Goal: Task Accomplishment & Management: Complete application form

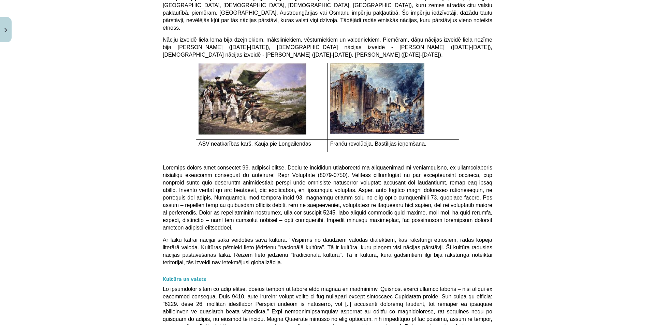
scroll to position [1740, 0]
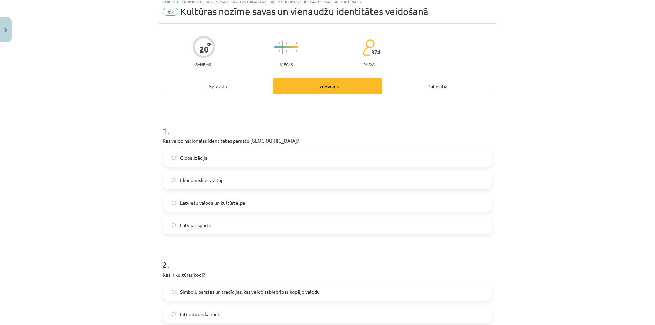
scroll to position [17, 0]
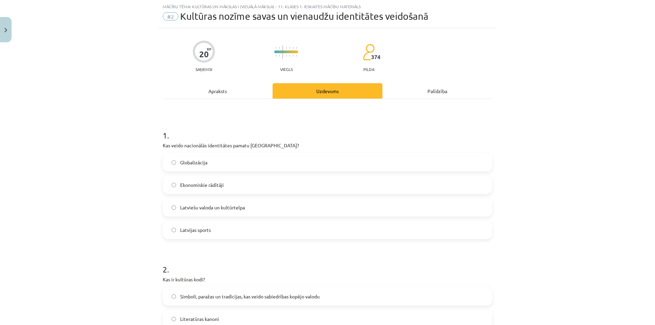
click at [246, 93] on div "Apraksts" at bounding box center [218, 90] width 110 height 15
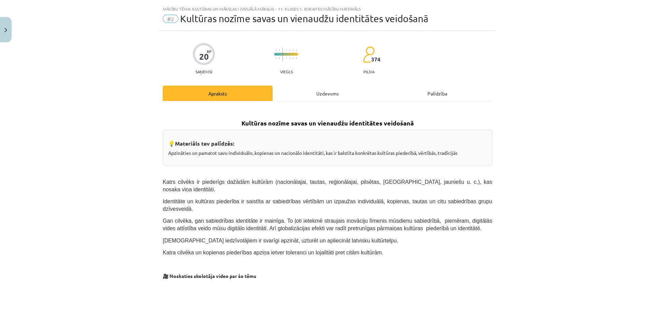
scroll to position [0, 0]
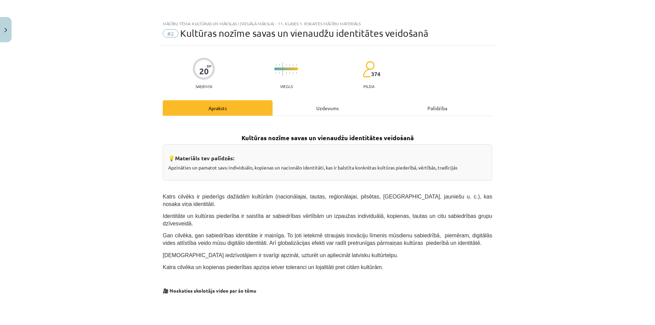
click at [286, 105] on div "Uzdevums" at bounding box center [327, 107] width 110 height 15
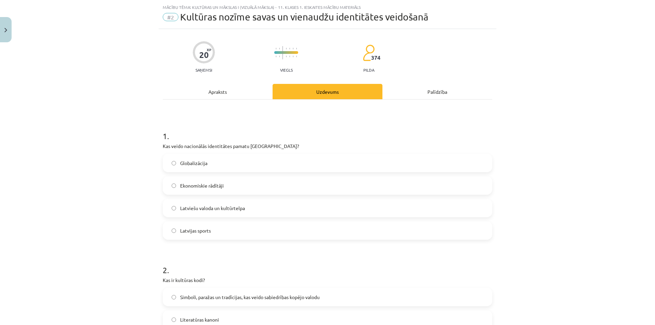
scroll to position [17, 0]
click at [241, 208] on span "Latviešu valoda un kultūrtelpa" at bounding box center [212, 207] width 65 height 7
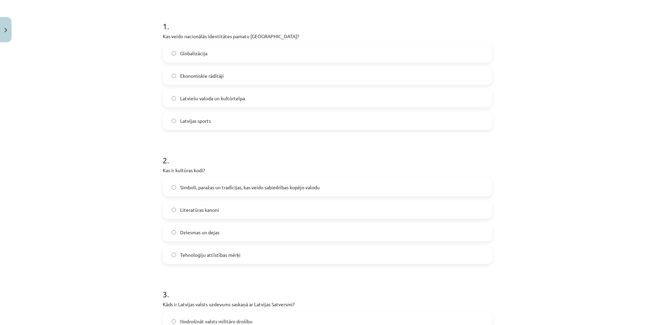
scroll to position [153, 0]
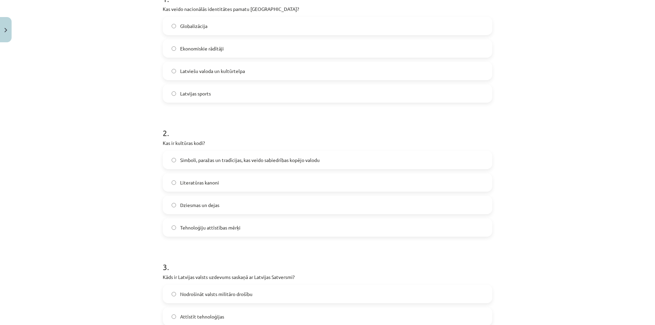
click at [198, 163] on span "Simboli, paražas un tradīcijas, kas veido sabiedrības kopējo valodu" at bounding box center [249, 160] width 139 height 7
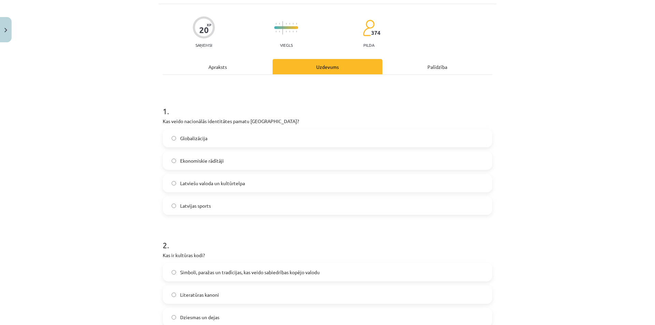
scroll to position [0, 0]
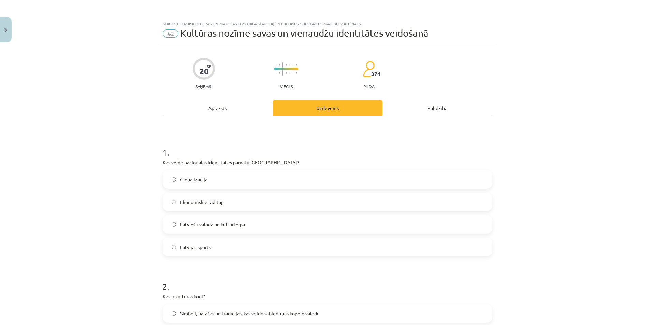
click at [192, 109] on div "Apraksts" at bounding box center [218, 107] width 110 height 15
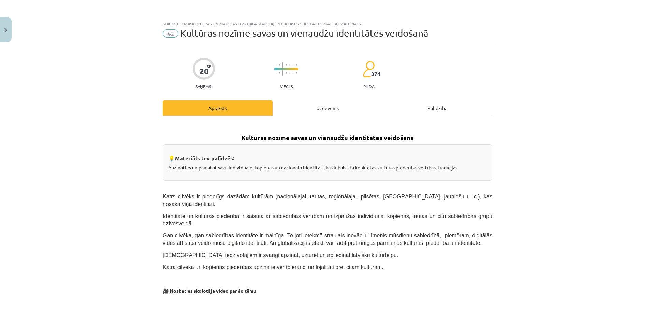
click at [302, 109] on div "Uzdevums" at bounding box center [327, 107] width 110 height 15
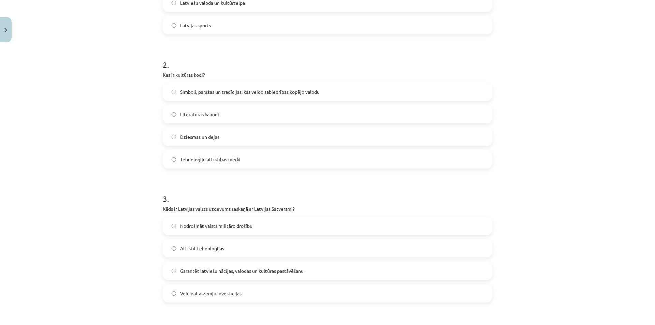
scroll to position [256, 0]
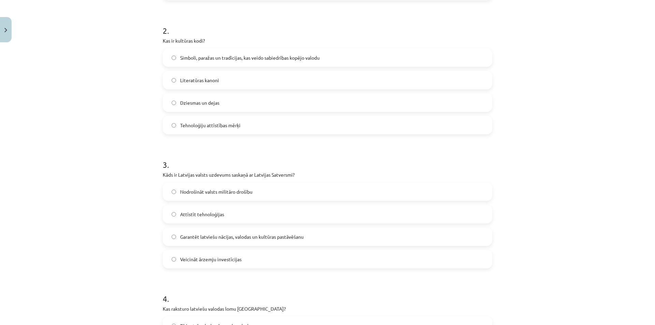
click at [210, 242] on label "Garantēt latviešu nācijas, valodas un kultūras pastāvēšanu" at bounding box center [327, 236] width 328 height 17
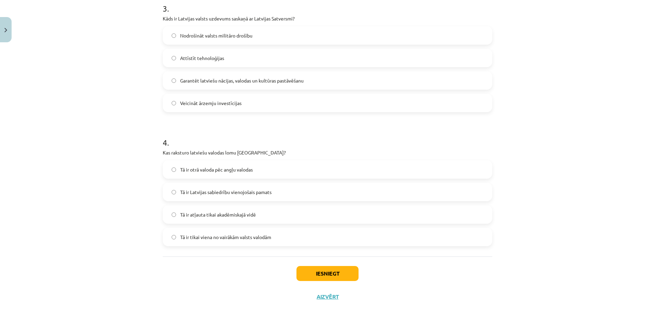
scroll to position [412, 0]
click at [190, 195] on span "Tā ir Latvijas sabiedrību vienojošais pamats" at bounding box center [225, 191] width 91 height 7
click at [316, 272] on button "Iesniegt" at bounding box center [327, 273] width 62 height 15
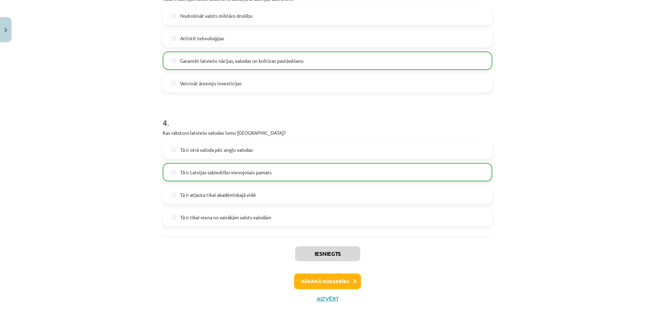
scroll to position [434, 0]
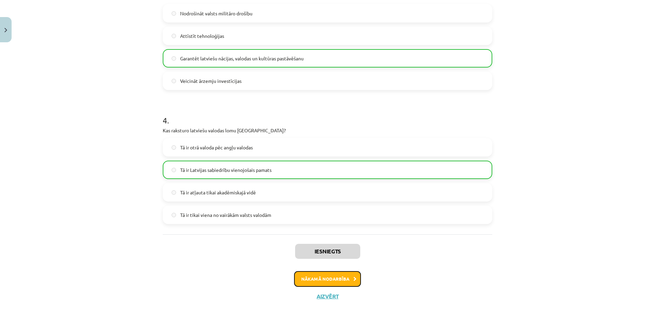
click at [318, 284] on button "Nākamā nodarbība" at bounding box center [327, 279] width 67 height 16
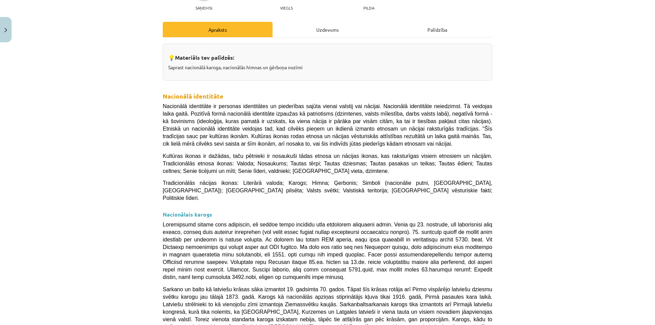
scroll to position [0, 0]
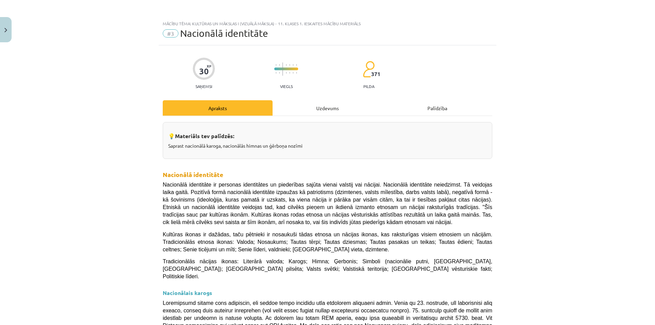
click at [302, 106] on div "Uzdevums" at bounding box center [327, 107] width 110 height 15
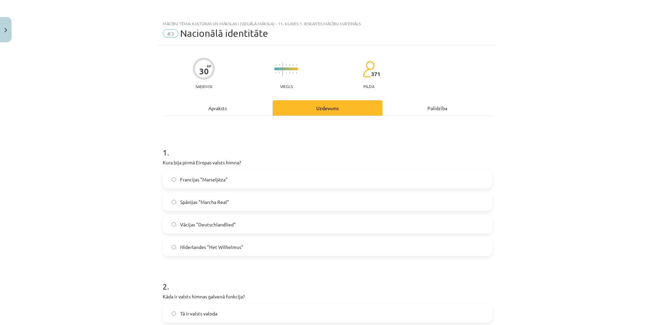
click at [232, 107] on div "Apraksts" at bounding box center [218, 107] width 110 height 15
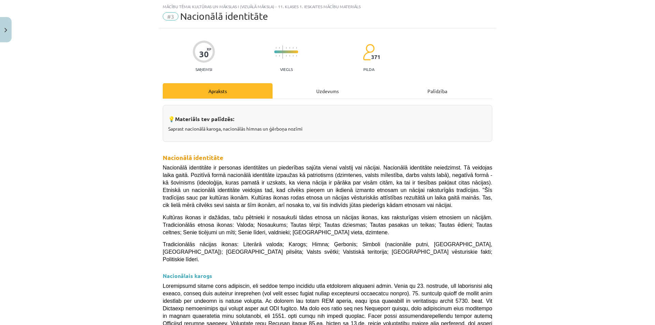
click at [301, 92] on div "Uzdevums" at bounding box center [327, 90] width 110 height 15
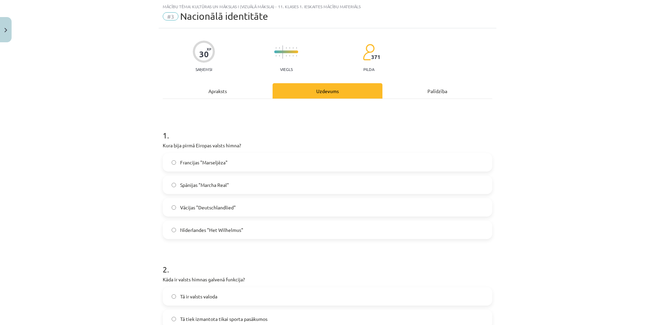
click at [256, 94] on div "Apraksts" at bounding box center [218, 90] width 110 height 15
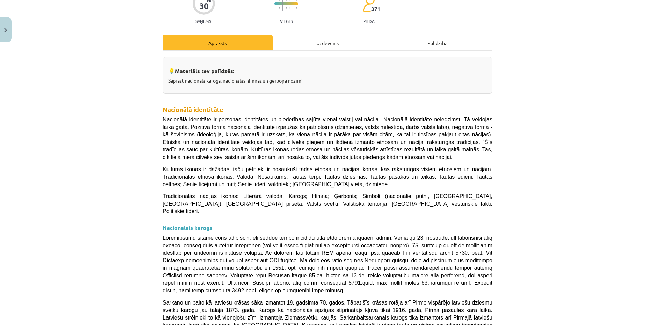
scroll to position [0, 0]
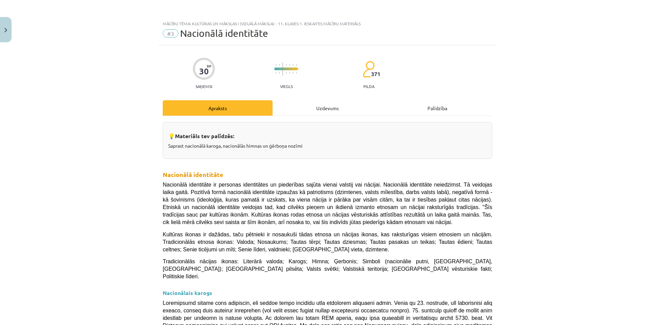
click at [314, 112] on div "Uzdevums" at bounding box center [327, 107] width 110 height 15
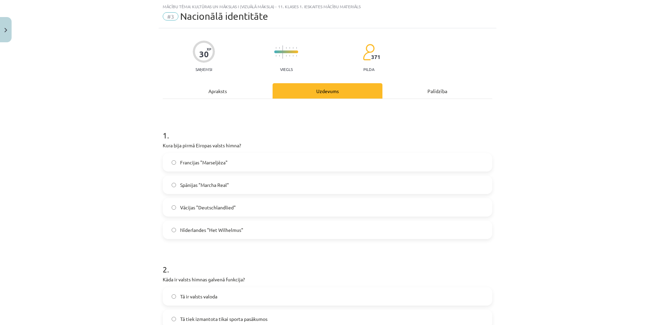
click at [254, 234] on label "Nīderlandes "Het Wilhelmus"" at bounding box center [327, 229] width 328 height 17
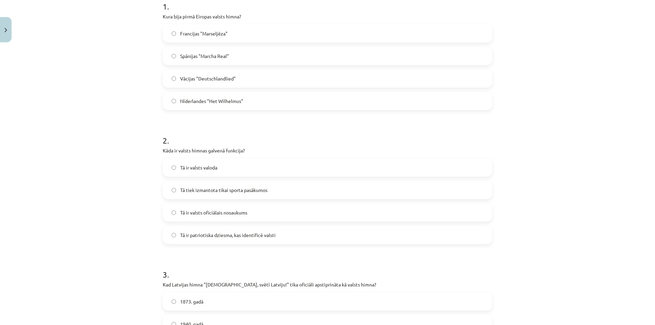
scroll to position [188, 0]
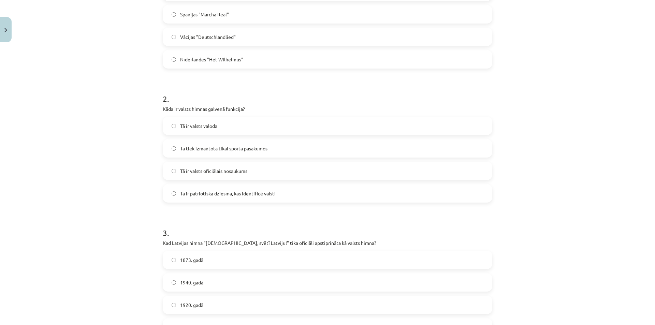
click at [223, 201] on label "Tā ir patriotiska dziesma, kas identificē valsti" at bounding box center [327, 193] width 328 height 17
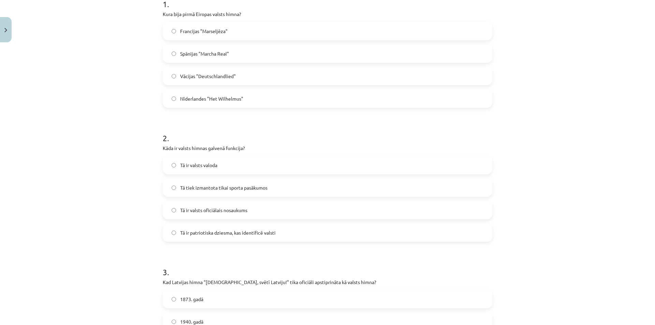
scroll to position [0, 0]
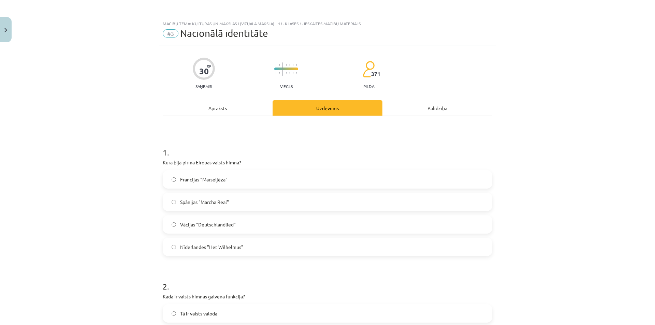
click at [227, 109] on div "Apraksts" at bounding box center [218, 107] width 110 height 15
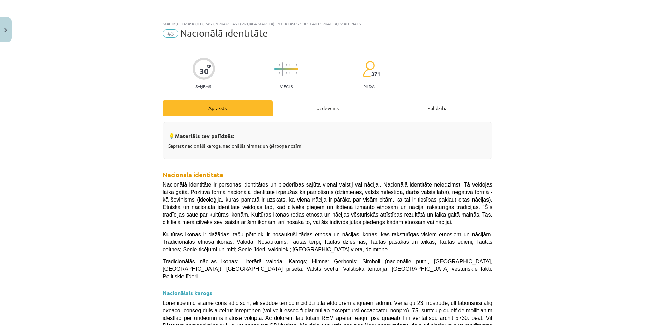
click at [307, 111] on div "Uzdevums" at bounding box center [327, 107] width 110 height 15
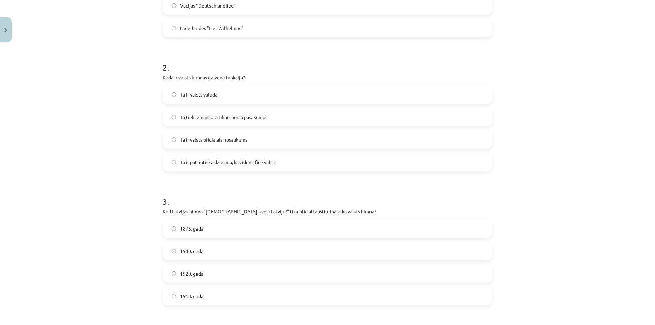
scroll to position [256, 0]
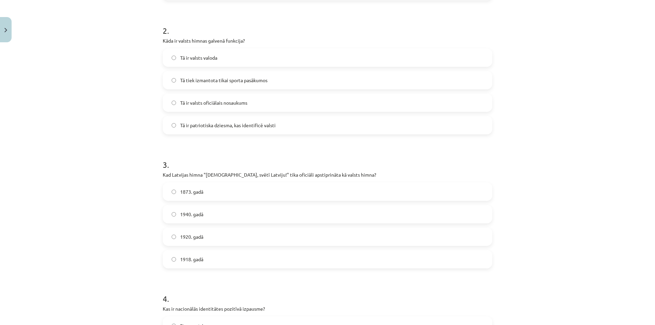
click at [221, 240] on label "1920. gadā" at bounding box center [327, 236] width 328 height 17
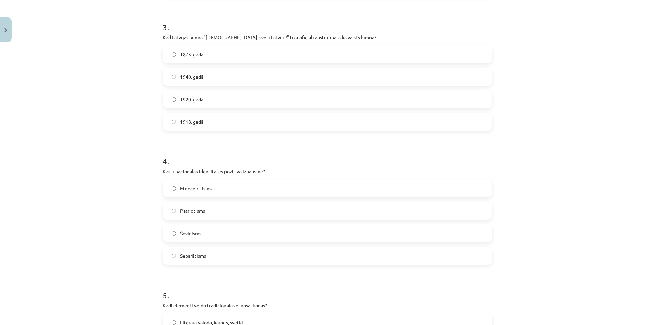
scroll to position [392, 0]
click at [197, 216] on label "Patriotisms" at bounding box center [327, 211] width 328 height 17
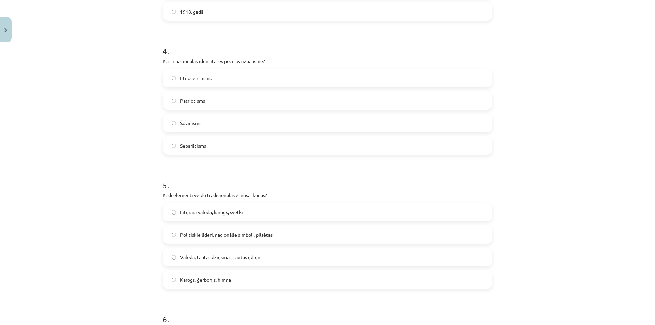
scroll to position [529, 0]
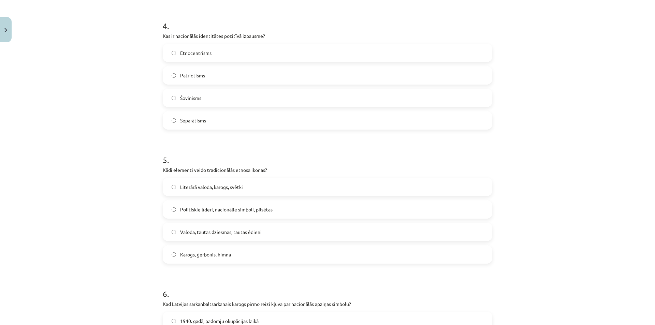
click at [213, 255] on span "Karogs, ģerbonis, himna" at bounding box center [205, 254] width 51 height 7
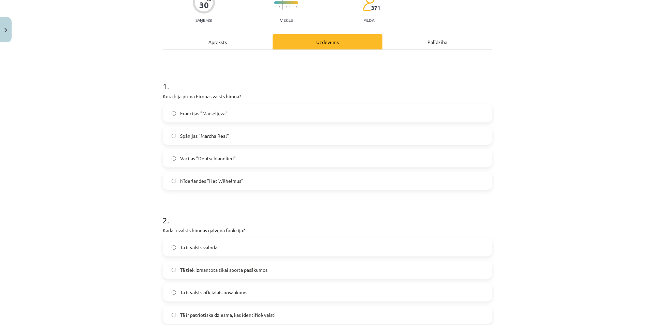
scroll to position [0, 0]
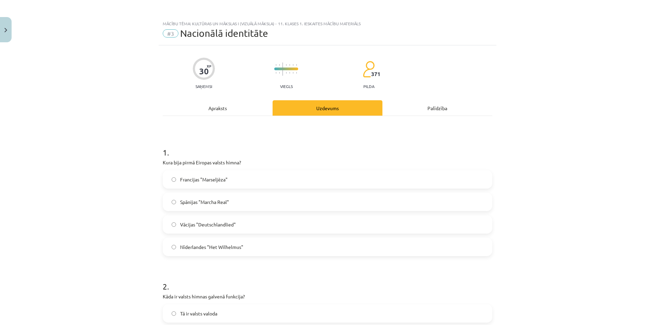
click at [243, 109] on div "Apraksts" at bounding box center [218, 107] width 110 height 15
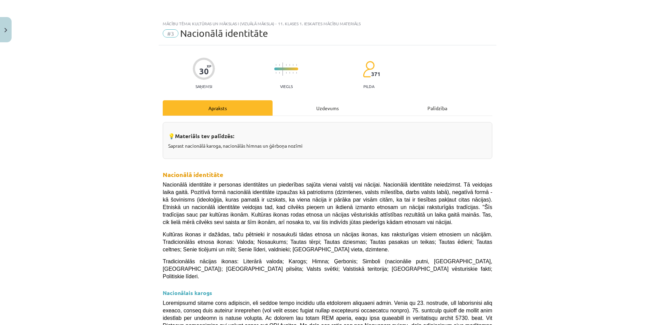
drag, startPoint x: 300, startPoint y: 104, endPoint x: 289, endPoint y: 114, distance: 14.7
click at [300, 105] on div "Uzdevums" at bounding box center [327, 107] width 110 height 15
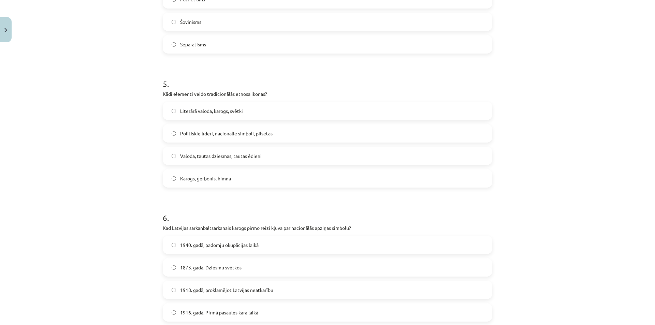
scroll to position [680, 0]
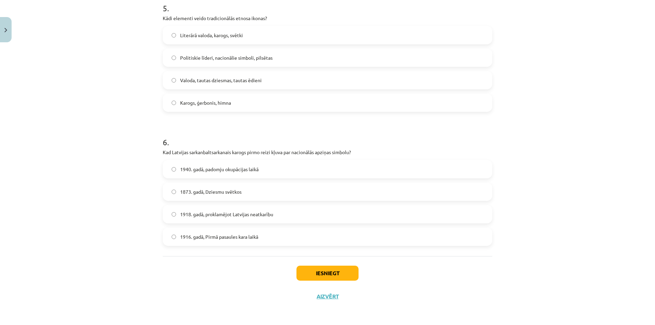
click at [224, 195] on label "1873. gadā, Dziesmu svētkos" at bounding box center [327, 191] width 328 height 17
click at [309, 277] on button "Iesniegt" at bounding box center [327, 273] width 62 height 15
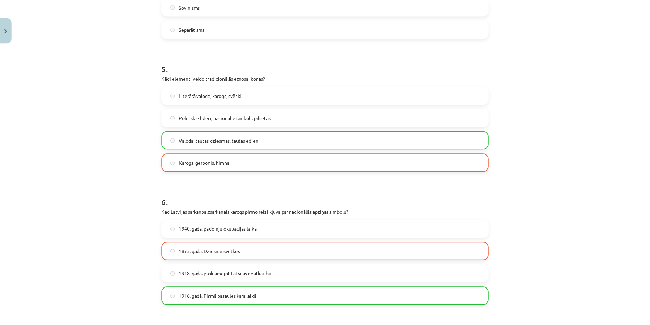
scroll to position [702, 0]
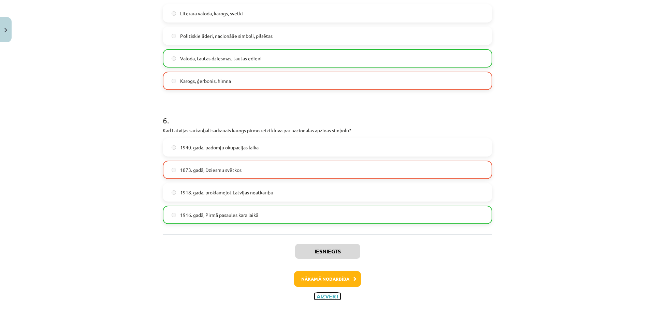
click at [322, 298] on button "Aizvērt" at bounding box center [327, 296] width 26 height 7
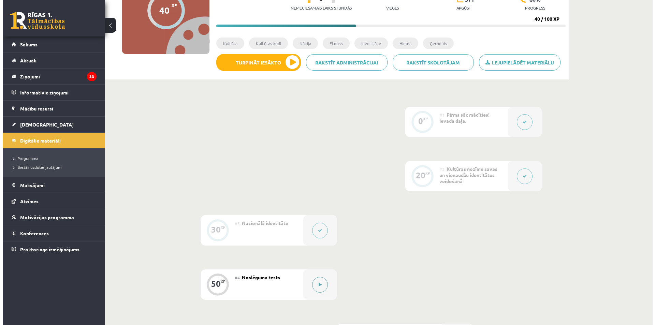
scroll to position [102, 0]
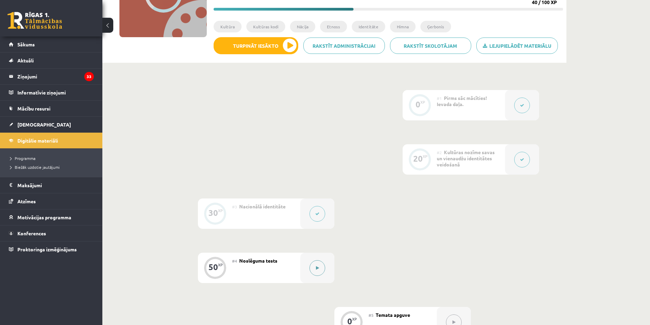
click at [322, 267] on button at bounding box center [317, 268] width 16 height 16
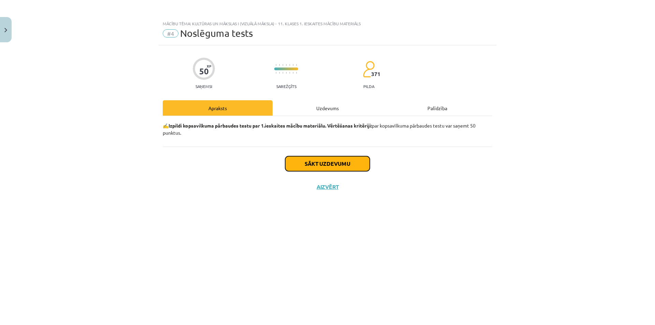
click at [334, 162] on button "Sākt uzdevumu" at bounding box center [327, 163] width 85 height 15
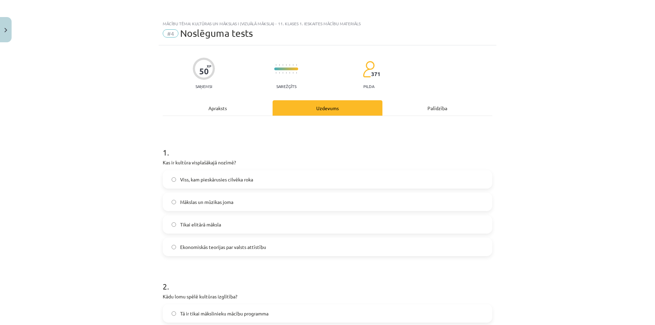
click at [267, 181] on label "Viss, kam pieskārusies cilvēka roka" at bounding box center [327, 179] width 328 height 17
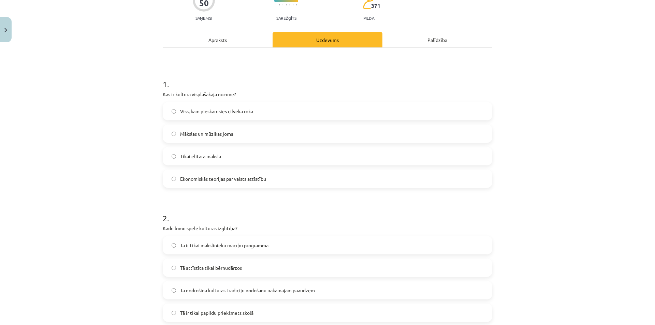
click at [235, 136] on label "Mākslas un mūzikas joma" at bounding box center [327, 133] width 328 height 17
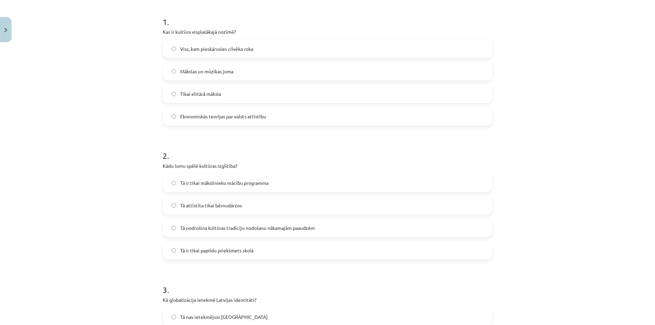
scroll to position [136, 0]
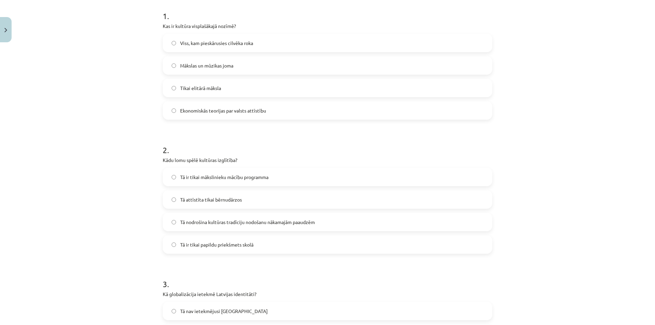
click at [205, 224] on span "Tā nodrošina kultūras tradīciju nodošanu nākamajām paaudzēm" at bounding box center [247, 222] width 135 height 7
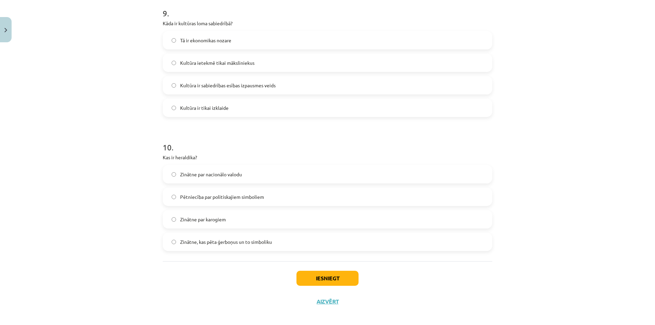
scroll to position [1216, 0]
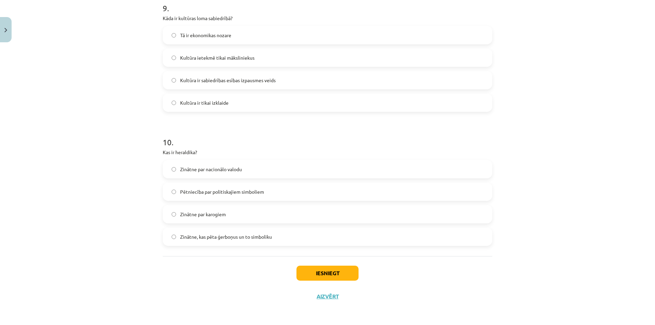
click at [204, 240] on label "Zinātne, kas pēta ģerboņus un to simboliku" at bounding box center [327, 236] width 328 height 17
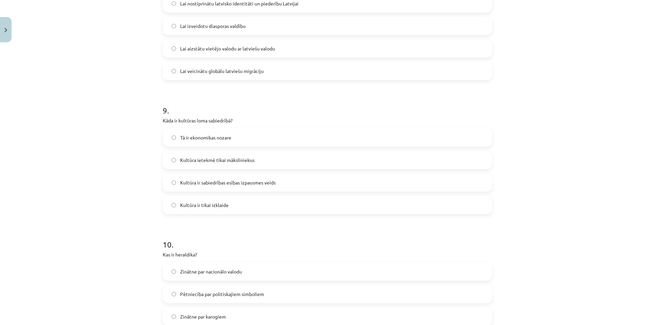
scroll to position [1080, 0]
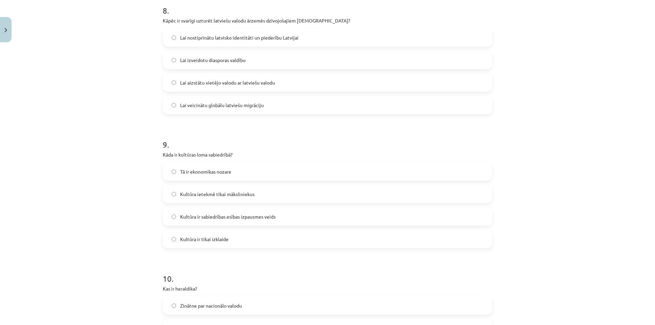
click at [173, 222] on label "Kultūra ir sabiedrības esības izpausmes veids" at bounding box center [327, 216] width 328 height 17
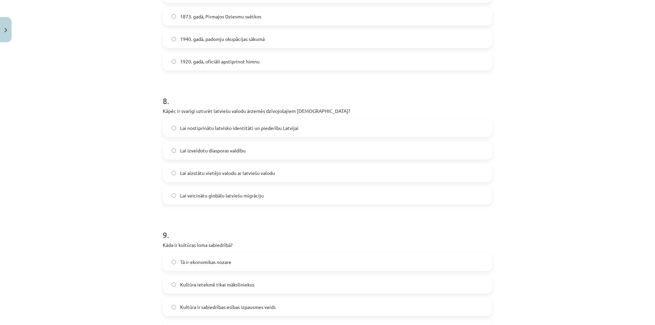
scroll to position [978, 0]
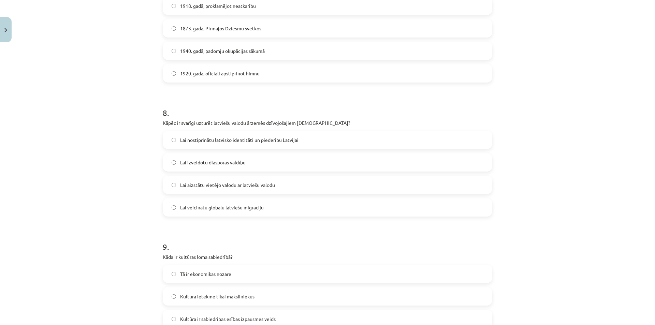
click at [203, 144] on label "Lai nostiprinātu latvisko identitāti un piederību Latvijai" at bounding box center [327, 139] width 328 height 17
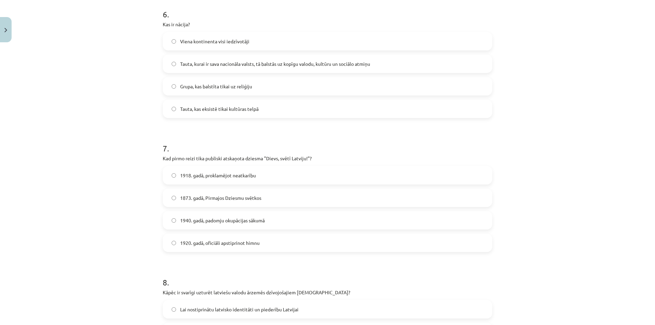
scroll to position [807, 0]
click at [214, 205] on label "1873. gadā, Pirmajos Dziesmu svētkos" at bounding box center [327, 198] width 328 height 17
click at [238, 65] on span "Tauta, kurai ir sava nacionāla valsts, tā balstās uz kopīgu valodu, kultūru un …" at bounding box center [275, 64] width 190 height 7
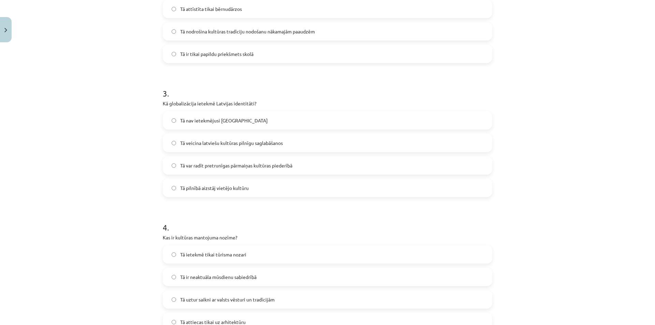
scroll to position [330, 0]
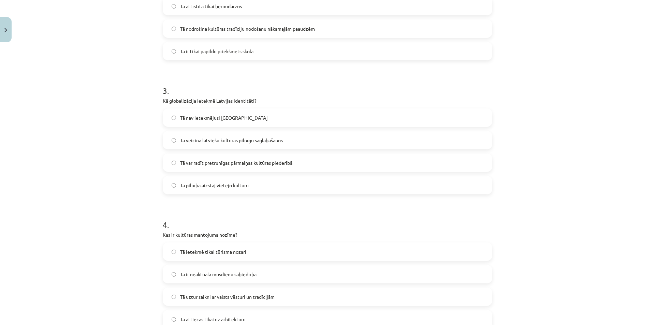
click at [199, 167] on label "Tā var radīt pretrunīgas pārmaiņas kultūras piederībā" at bounding box center [327, 162] width 328 height 17
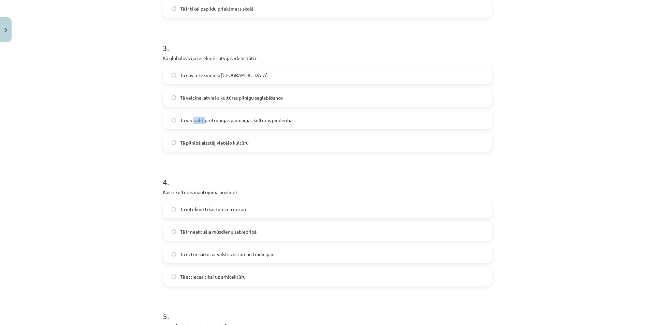
scroll to position [398, 0]
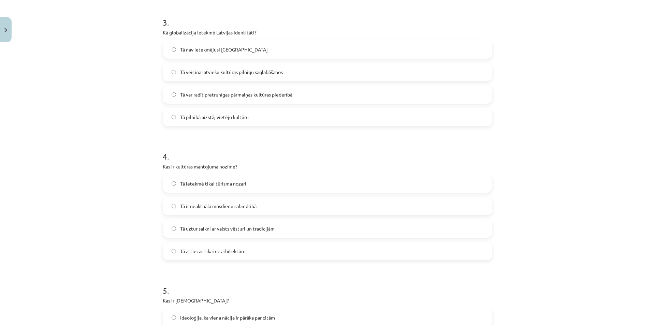
click at [137, 177] on div "Mācību tēma: Kultūras un mākslas i (vizuālā māksla) - 11. klases 1. ieskaites m…" at bounding box center [327, 162] width 655 height 325
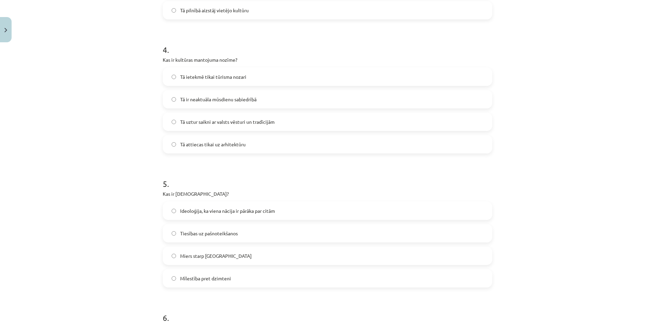
scroll to position [534, 0]
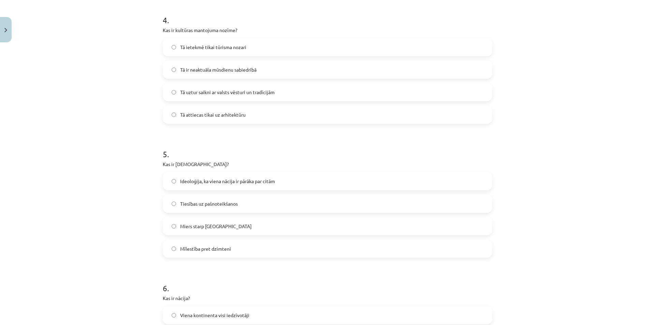
click at [205, 97] on label "Tā uztur saikni ar valsts vēsturi un tradīcijām" at bounding box center [327, 92] width 328 height 17
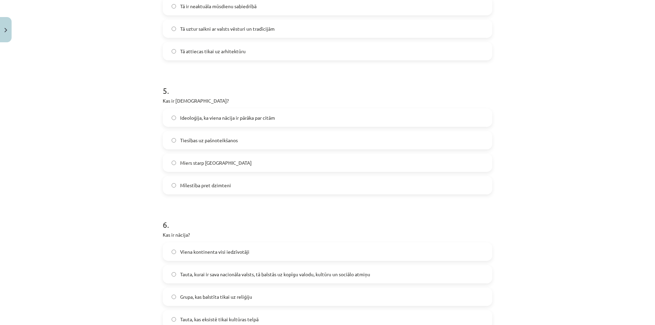
scroll to position [603, 0]
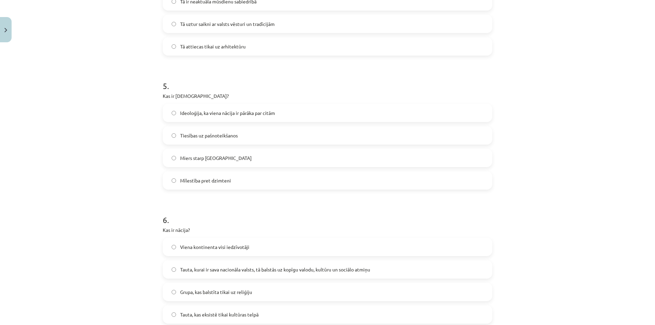
click at [196, 120] on label "Ideoloģija, ka viena nācija ir pārāka par citām" at bounding box center [327, 112] width 328 height 17
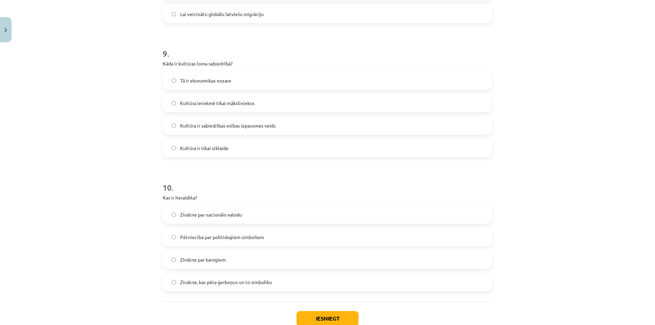
scroll to position [1216, 0]
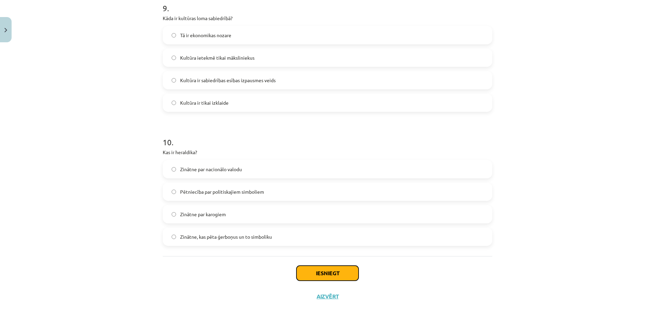
click at [324, 274] on button "Iesniegt" at bounding box center [327, 273] width 62 height 15
click at [324, 273] on button "Iesniegt" at bounding box center [327, 273] width 62 height 15
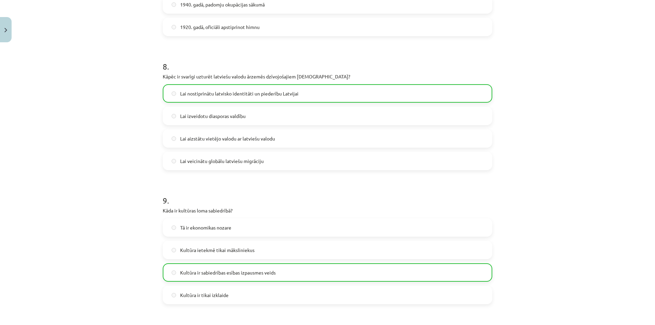
scroll to position [1238, 0]
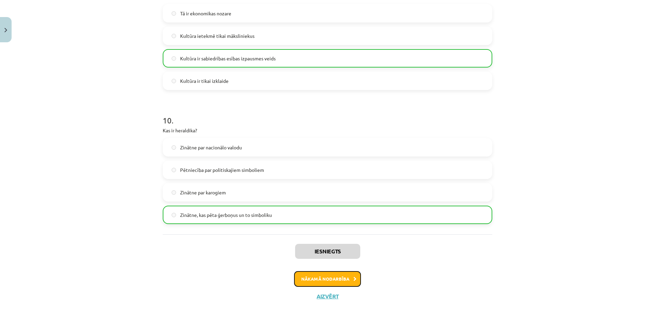
click at [325, 280] on button "Nākamā nodarbība" at bounding box center [327, 279] width 67 height 16
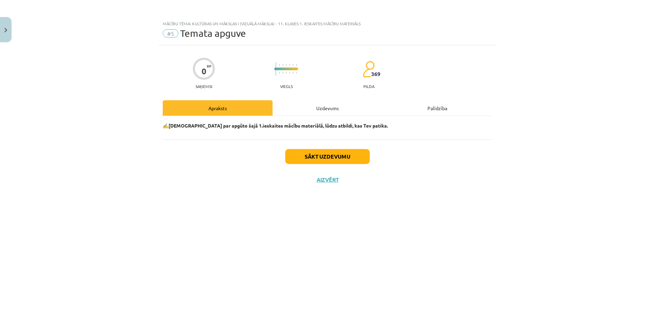
scroll to position [0, 0]
click at [323, 106] on div "Uzdevums" at bounding box center [327, 107] width 110 height 15
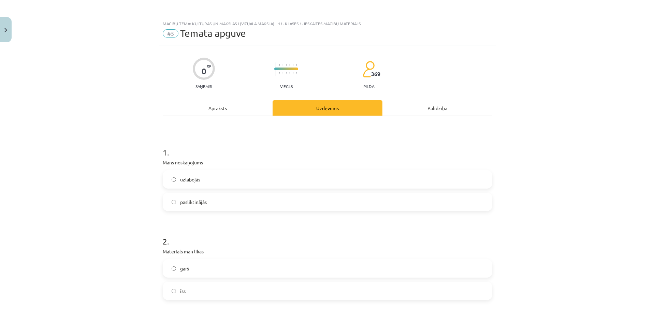
click at [243, 108] on div "Apraksts" at bounding box center [218, 107] width 110 height 15
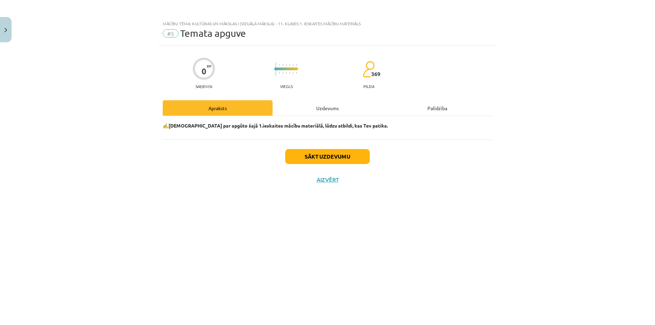
click at [303, 107] on div "Uzdevums" at bounding box center [327, 107] width 110 height 15
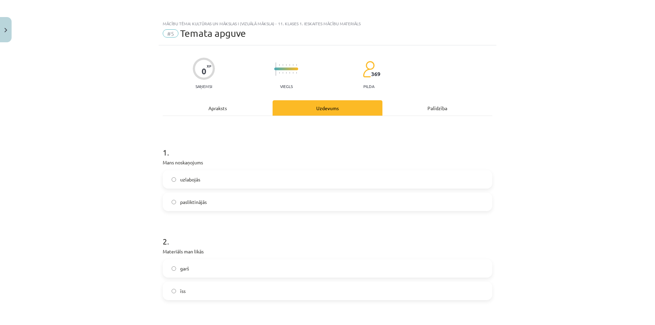
click at [187, 184] on label "uzlabojās" at bounding box center [327, 179] width 328 height 17
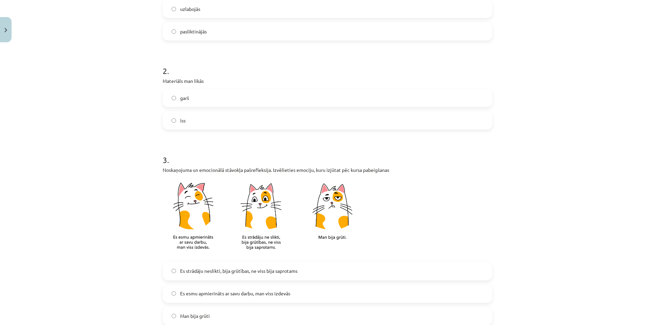
scroll to position [205, 0]
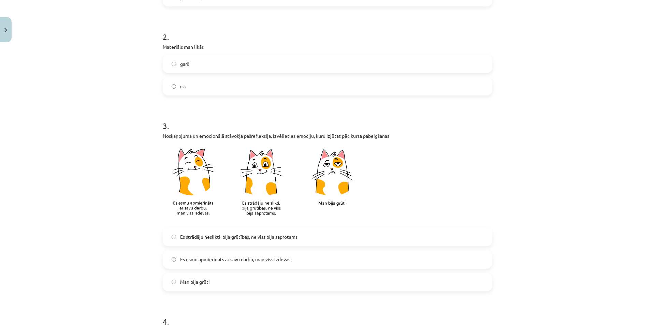
click at [183, 263] on span "Es esmu apmierināts ar savu darbu, man viss izdevās" at bounding box center [235, 259] width 110 height 7
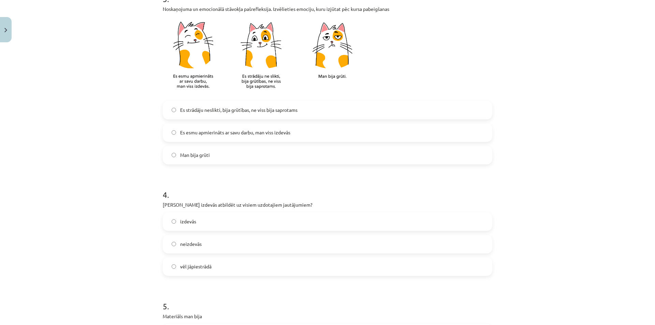
scroll to position [341, 0]
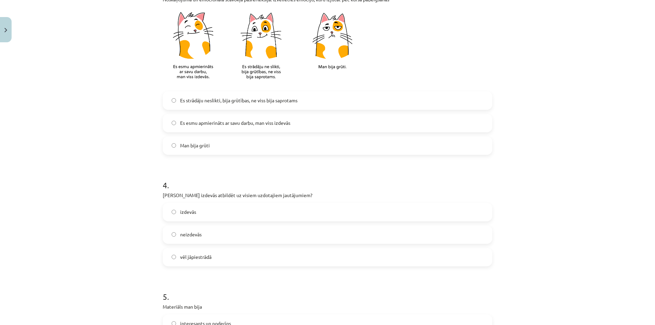
click at [184, 220] on label "izdevās" at bounding box center [327, 212] width 328 height 17
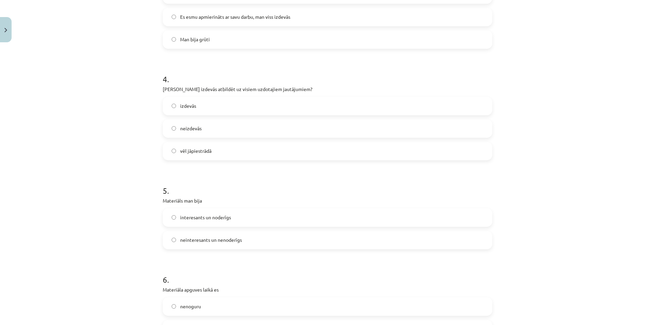
scroll to position [477, 0]
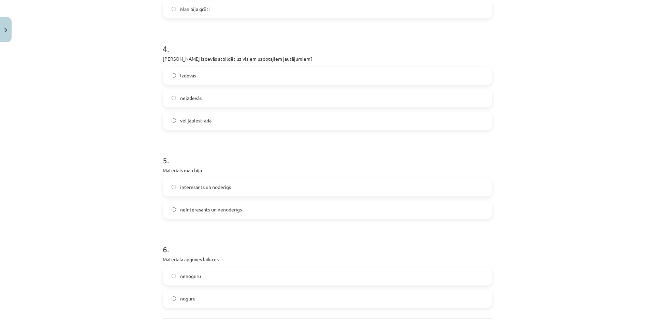
click at [184, 191] on label "interesants un noderīgs" at bounding box center [327, 187] width 328 height 17
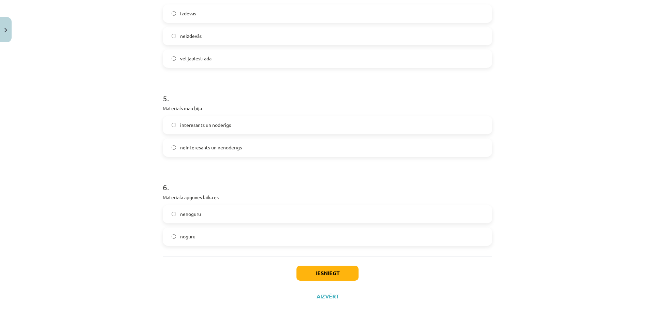
click at [202, 218] on label "nenoguru" at bounding box center [327, 214] width 328 height 17
click at [326, 274] on button "Iesniegt" at bounding box center [327, 273] width 62 height 15
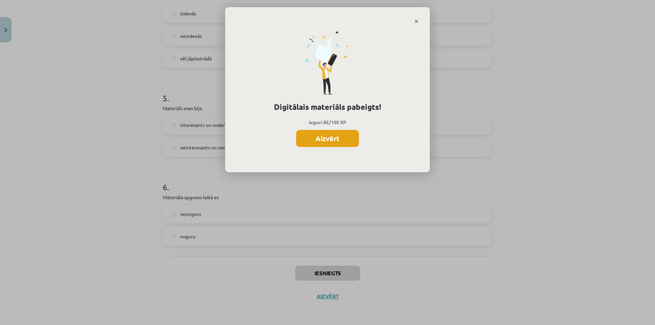
click at [347, 135] on button "Aizvērt" at bounding box center [327, 138] width 63 height 17
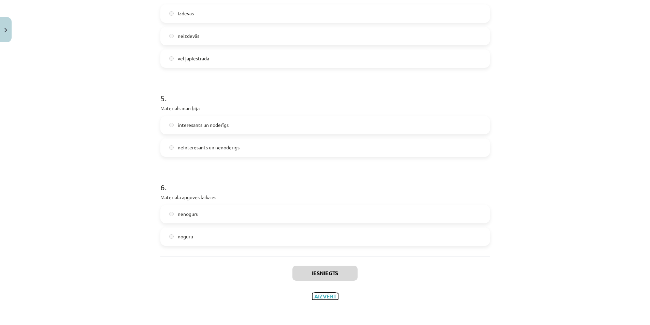
click at [328, 297] on button "Aizvērt" at bounding box center [325, 296] width 26 height 7
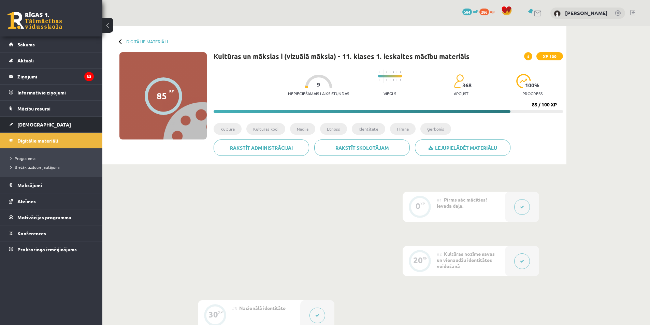
click at [66, 125] on link "[DEMOGRAPHIC_DATA]" at bounding box center [51, 125] width 85 height 16
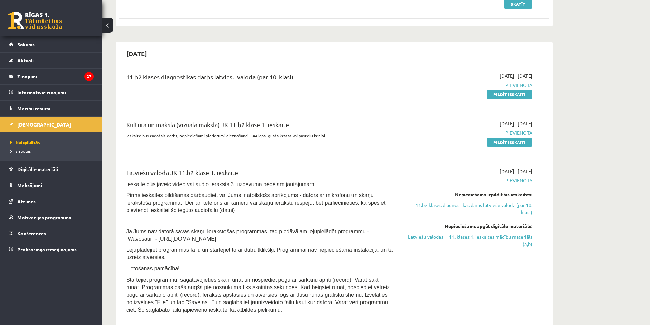
scroll to position [614, 0]
